Goal: Transaction & Acquisition: Download file/media

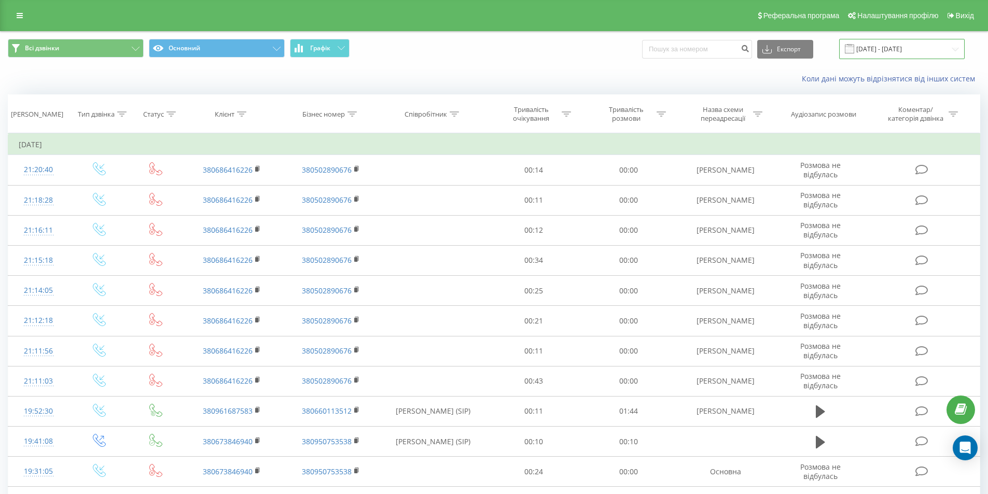
click at [877, 54] on input "[DATE] - [DATE]" at bounding box center [902, 49] width 126 height 20
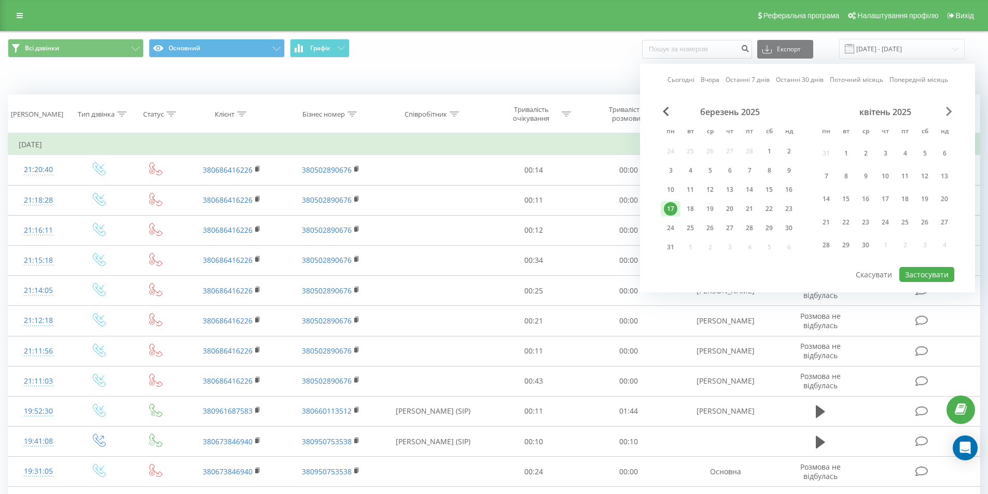
click at [950, 114] on span "Next Month" at bounding box center [949, 111] width 6 height 9
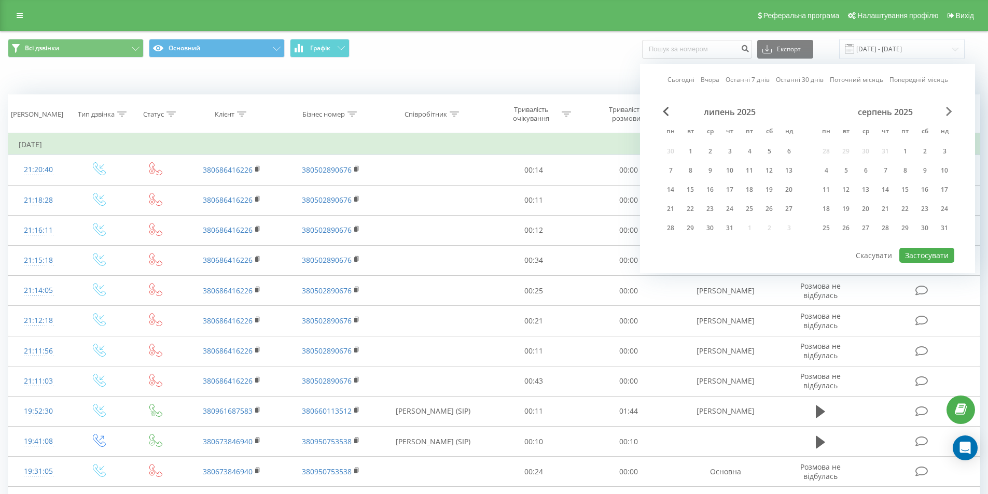
click at [950, 114] on span "Next Month" at bounding box center [949, 111] width 6 height 9
click at [711, 210] on div "20" at bounding box center [710, 208] width 13 height 13
click at [925, 249] on button "Застосувати" at bounding box center [927, 255] width 55 height 15
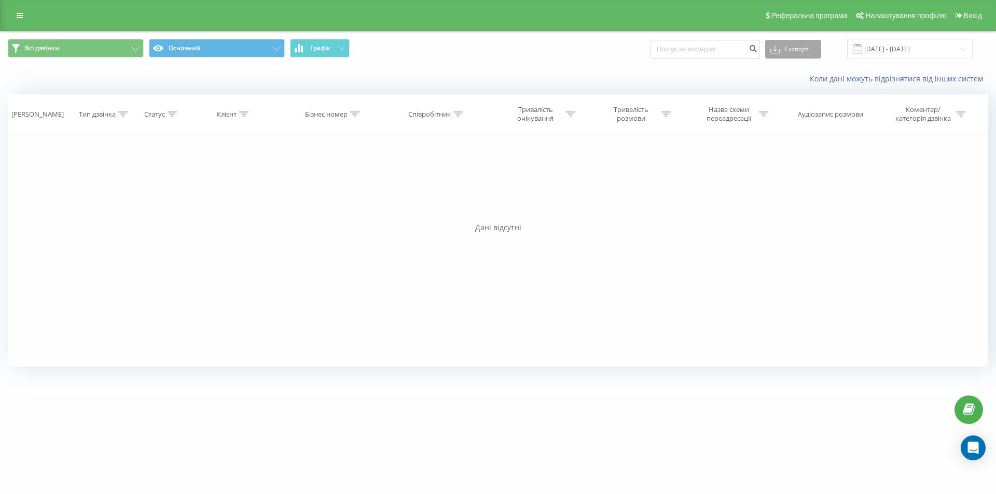
click at [791, 57] on button "Експорт" at bounding box center [793, 49] width 56 height 19
click at [692, 61] on div "Всі дзвінки Основний Графік Експорт .csv .xls .xlsx 20.08.2025 - 20.08.2025" at bounding box center [498, 49] width 995 height 35
click at [906, 44] on input "20.08.2025 - 20.08.2025" at bounding box center [910, 49] width 126 height 20
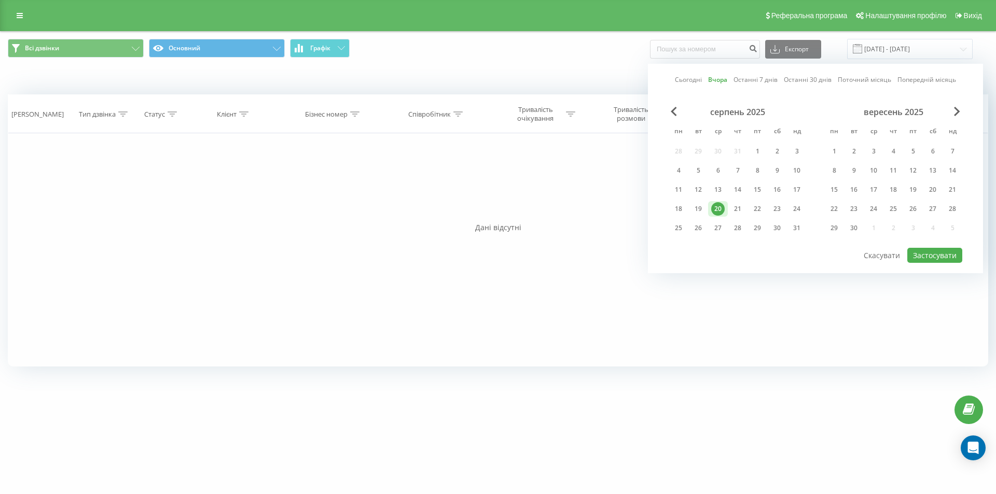
click at [717, 209] on div "20" at bounding box center [717, 208] width 13 height 13
click at [935, 251] on button "Застосувати" at bounding box center [934, 255] width 55 height 15
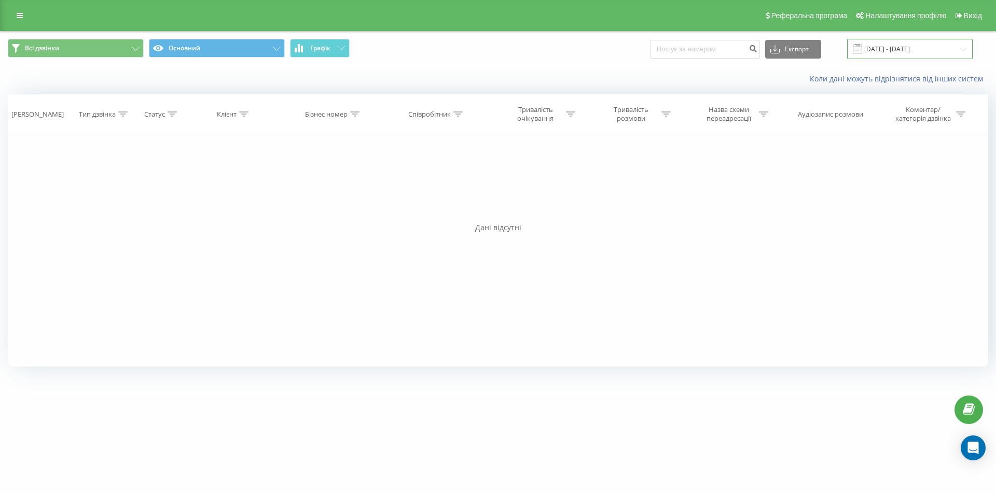
click at [908, 52] on input "20.08.2025 - 20.08.2025" at bounding box center [910, 49] width 126 height 20
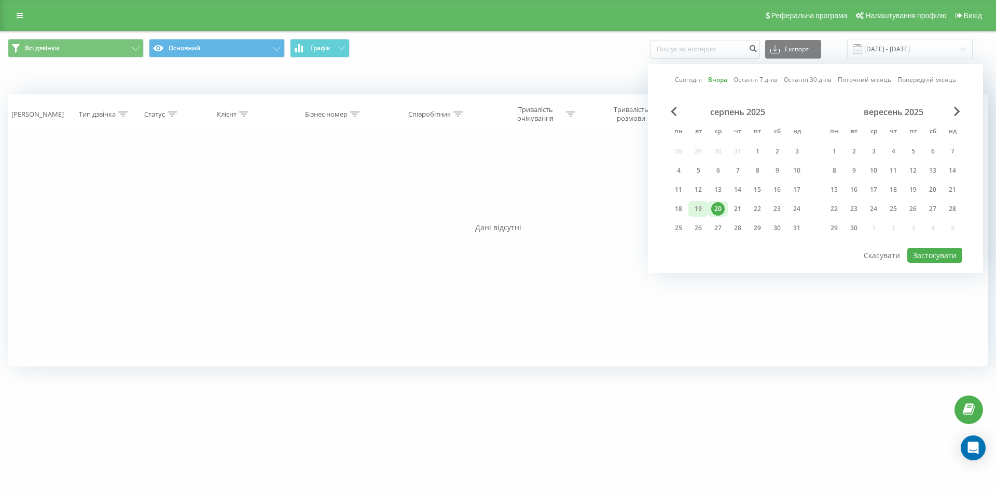
click at [705, 206] on div "19" at bounding box center [698, 208] width 13 height 13
click at [933, 257] on button "Застосувати" at bounding box center [934, 255] width 55 height 15
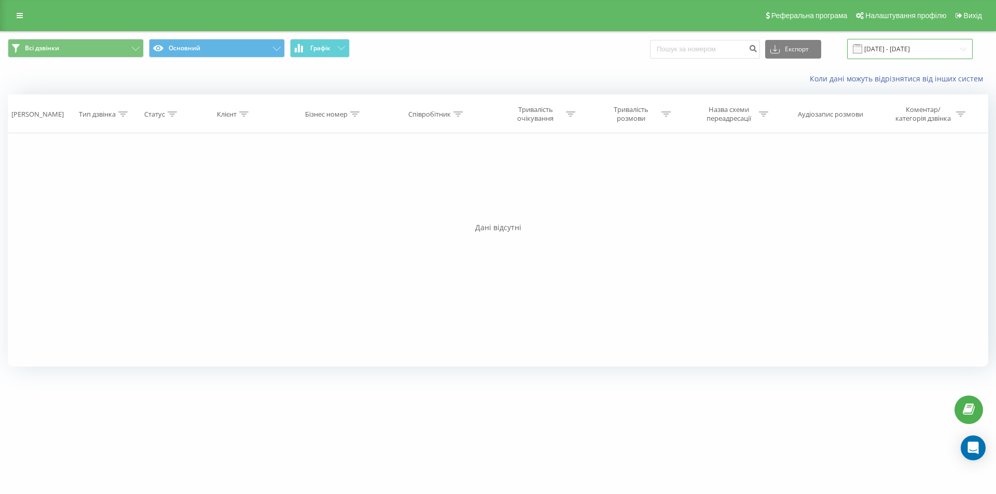
click at [905, 50] on input "19.08.2025 - 19.08.2025" at bounding box center [910, 49] width 126 height 20
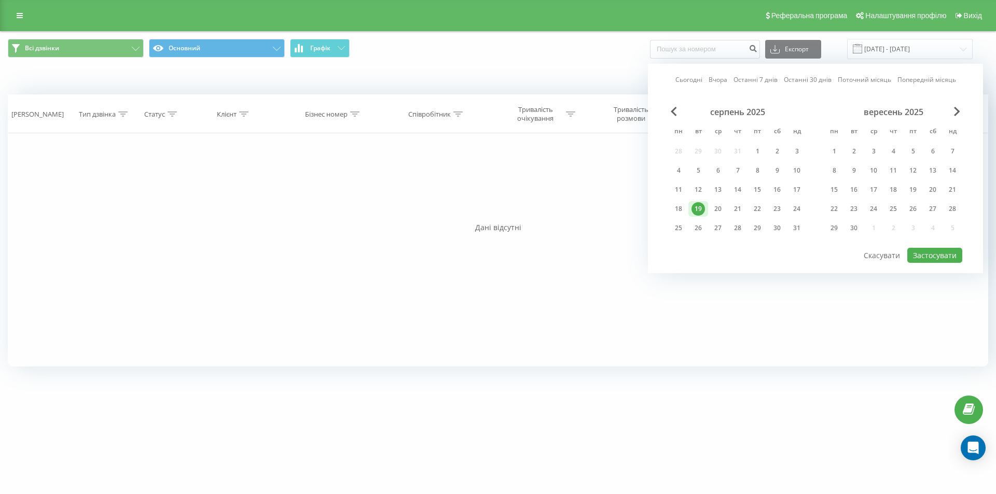
click at [760, 179] on div "серпень 2025 пн вт ср чт пт сб нд 28 29 30 31 1 2 3 4 5 6 7 8 9 10 11 12 13 14 …" at bounding box center [738, 173] width 138 height 133
click at [746, 187] on div "14" at bounding box center [738, 190] width 20 height 16
click at [917, 255] on button "Застосувати" at bounding box center [934, 255] width 55 height 15
type input "14.08.2025 - 14.08.2025"
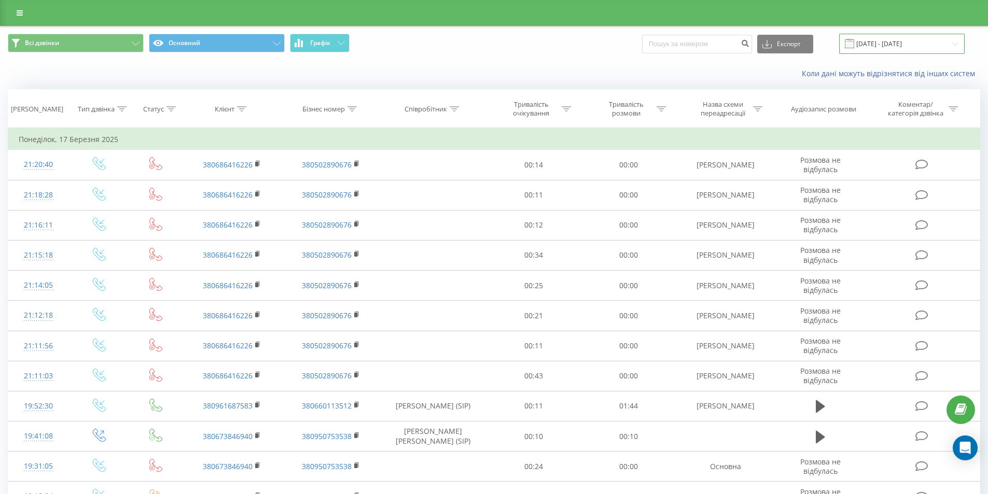
click at [900, 43] on input "[DATE] - [DATE]" at bounding box center [902, 44] width 126 height 20
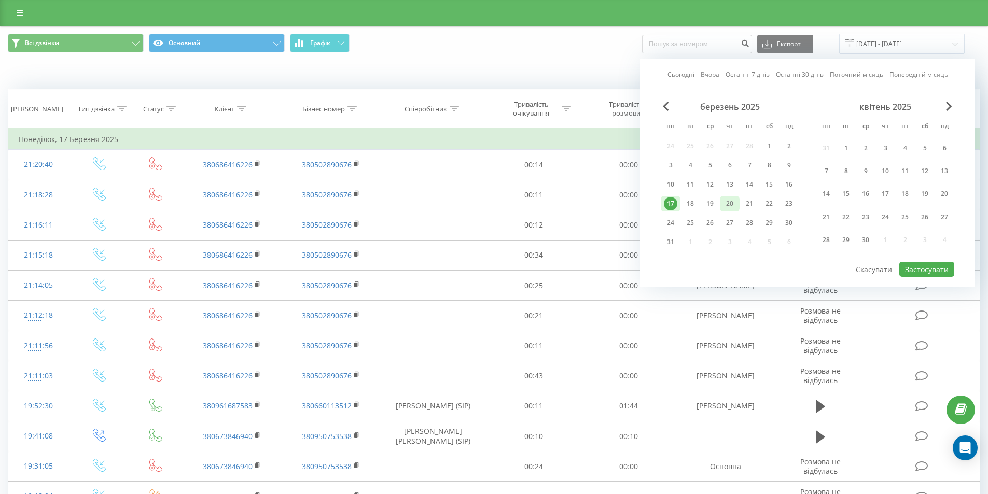
click at [732, 206] on div "20" at bounding box center [729, 203] width 13 height 13
click at [933, 272] on button "Застосувати" at bounding box center [927, 269] width 55 height 15
type input "[DATE] - [DATE]"
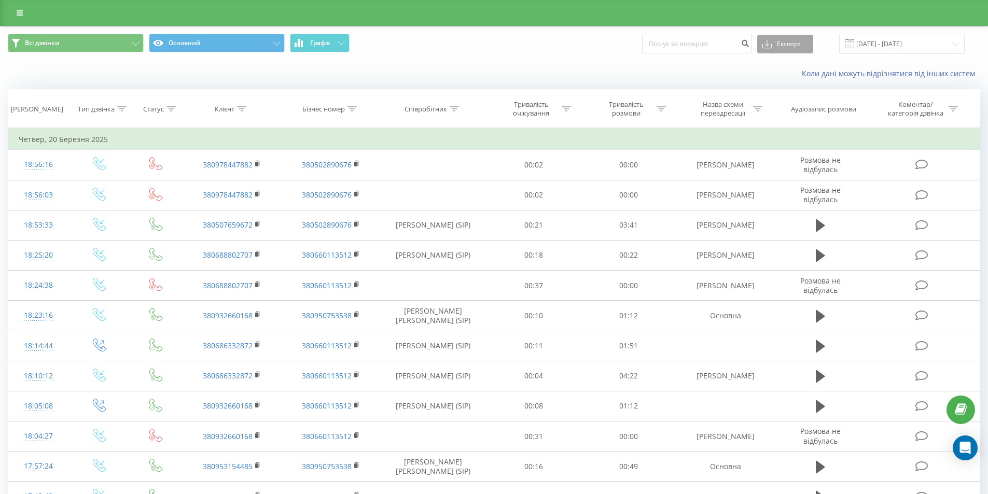
click at [785, 44] on button "Експорт" at bounding box center [785, 44] width 56 height 19
click at [777, 78] on span ".xls" at bounding box center [771, 82] width 11 height 10
